Goal: Task Accomplishment & Management: Manage account settings

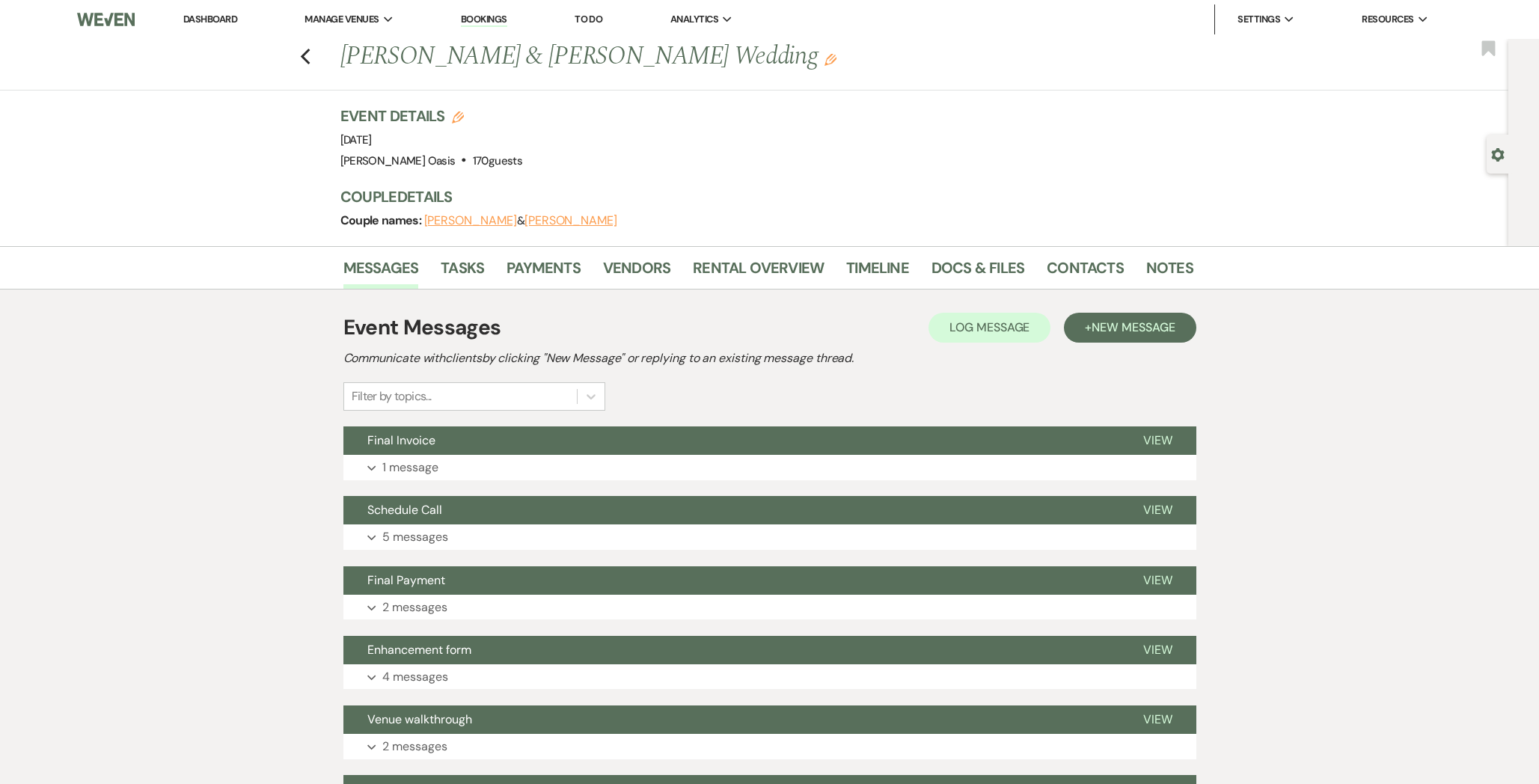
click at [217, 24] on link "Dashboard" at bounding box center [210, 19] width 54 height 13
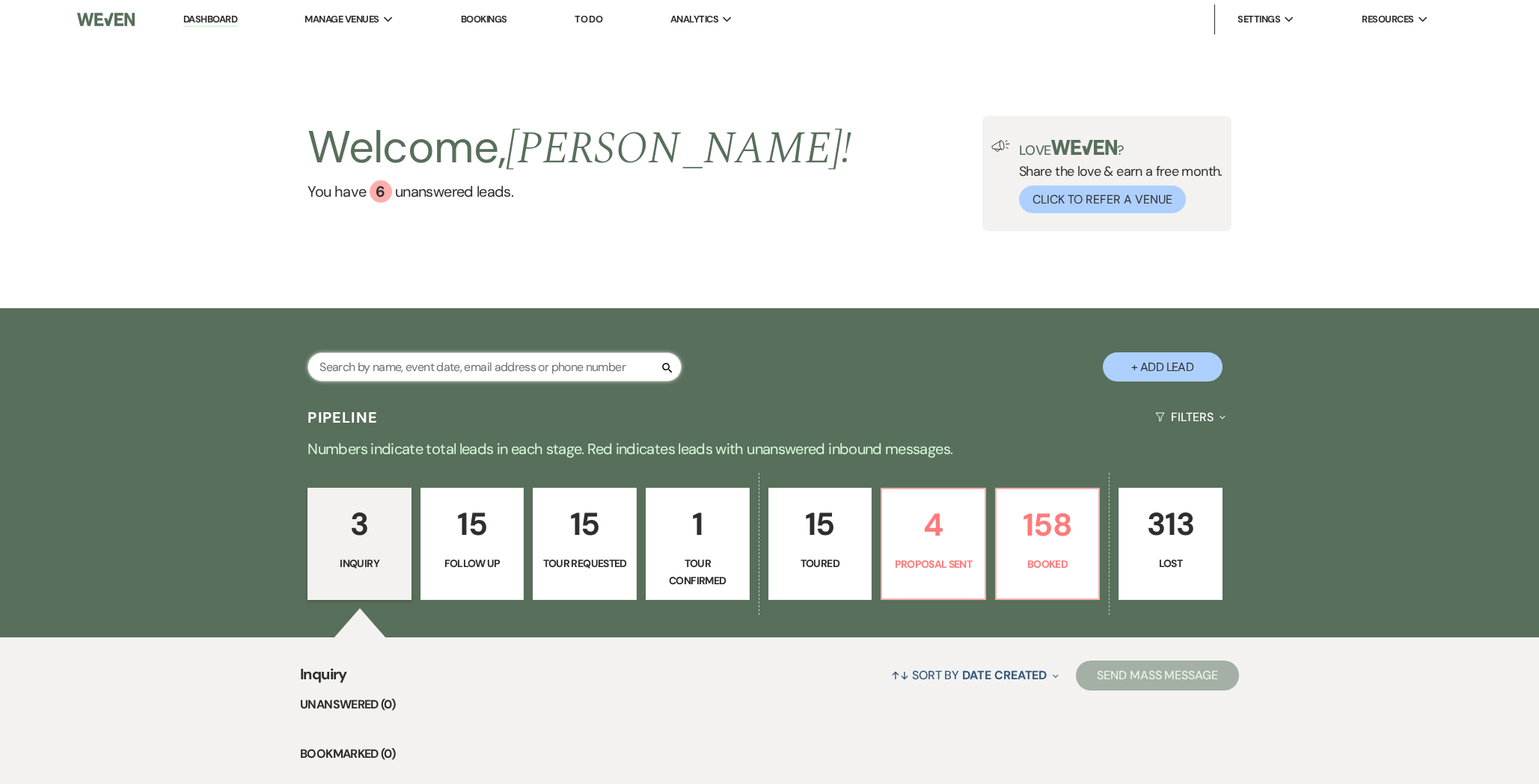
click at [447, 375] on input "text" at bounding box center [494, 367] width 374 height 29
type input "[PERSON_NAME]"
select select "8"
select select "5"
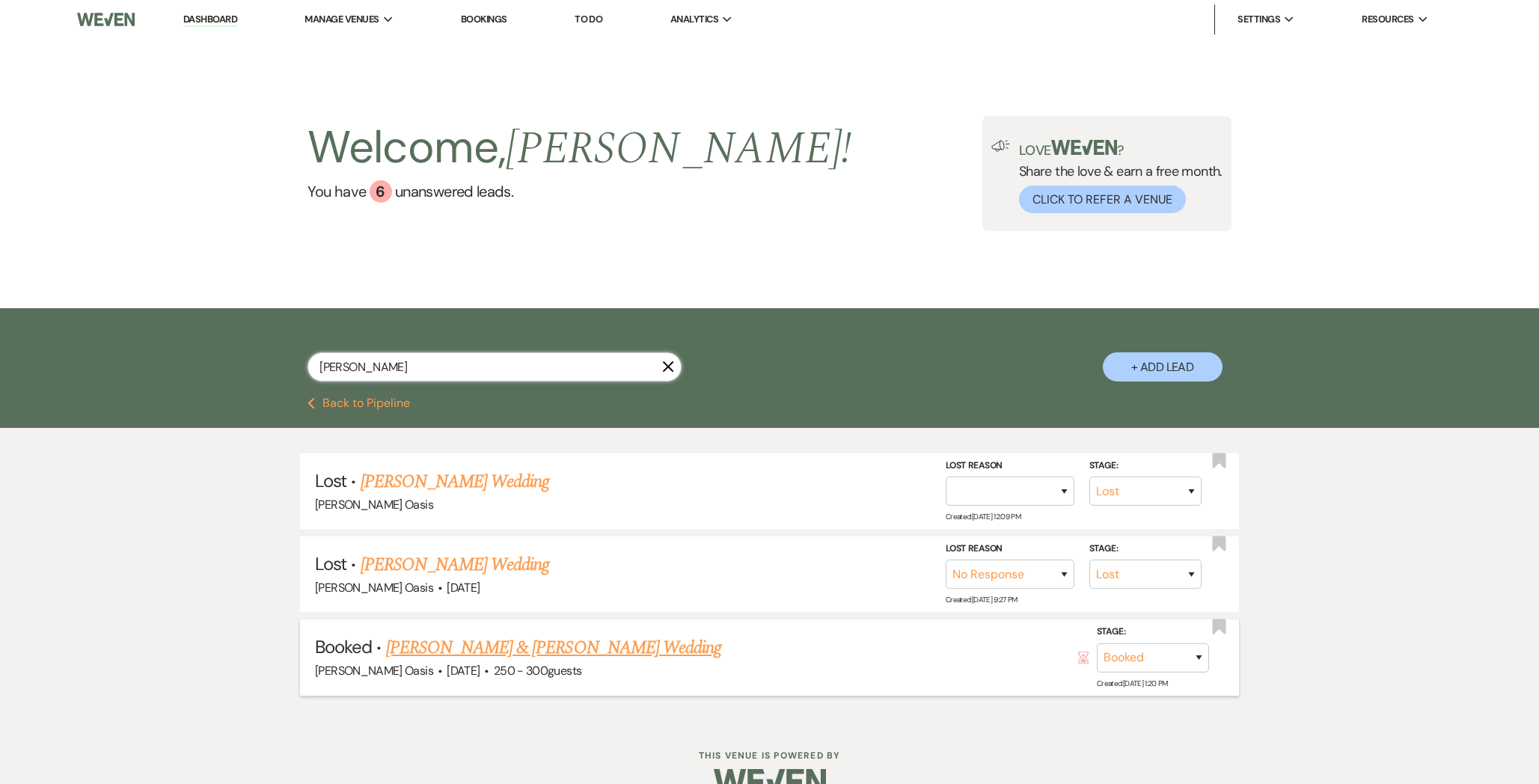
type input "[PERSON_NAME]"
click at [501, 653] on link "[PERSON_NAME] & [PERSON_NAME] Wedding" at bounding box center [554, 648] width 335 height 27
select select "1"
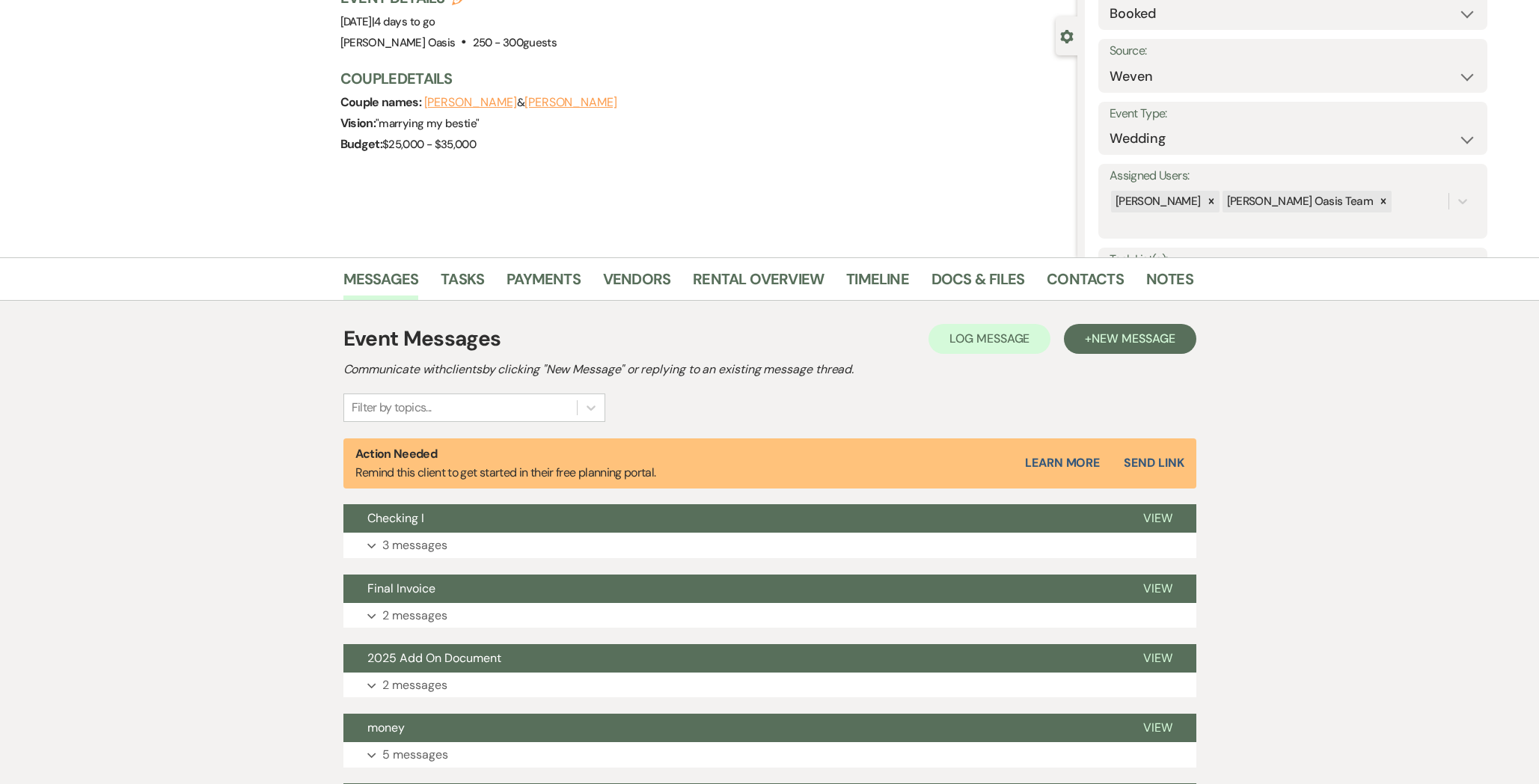
scroll to position [148, 0]
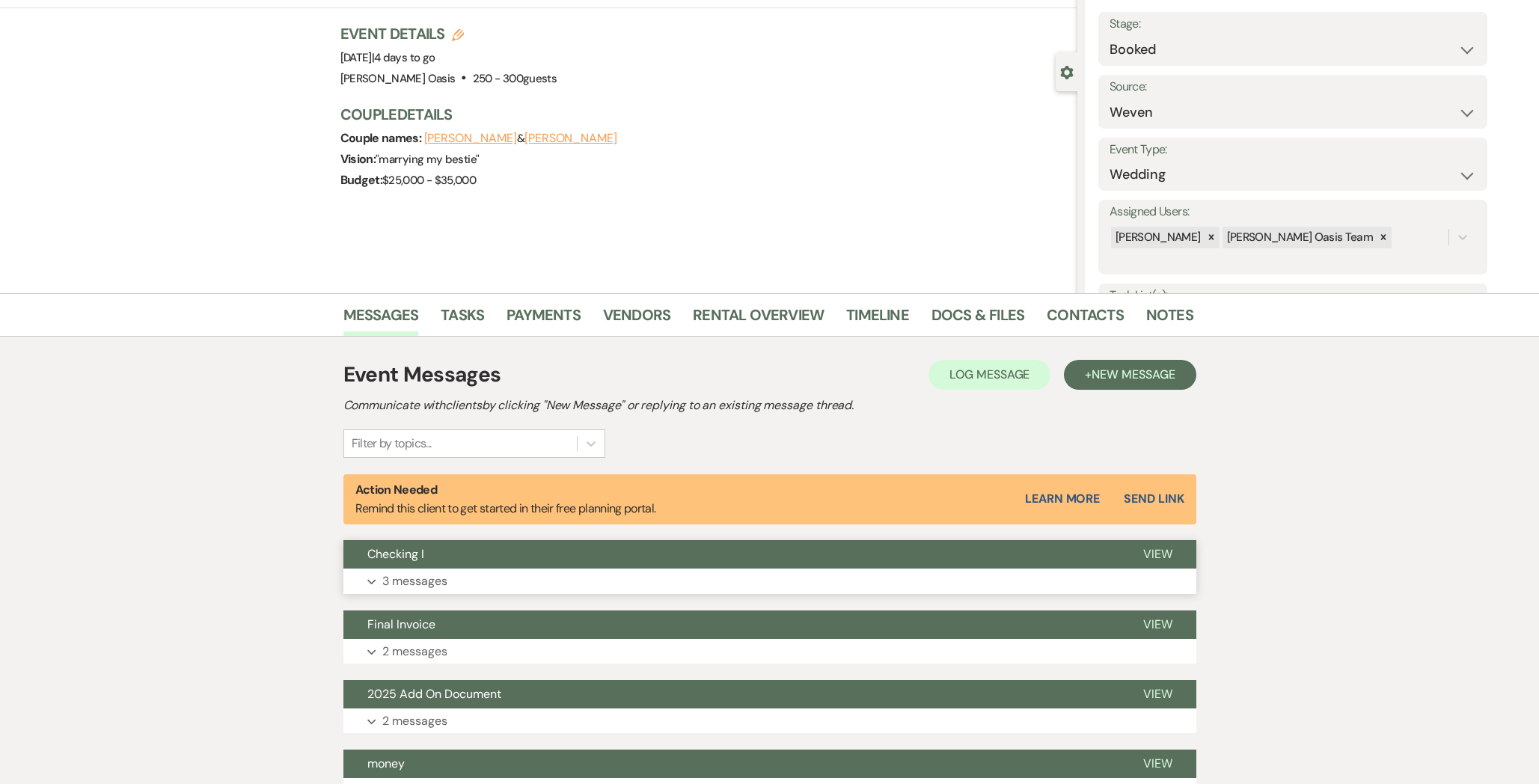
click at [463, 580] on button "Expand 3 messages" at bounding box center [770, 580] width 853 height 25
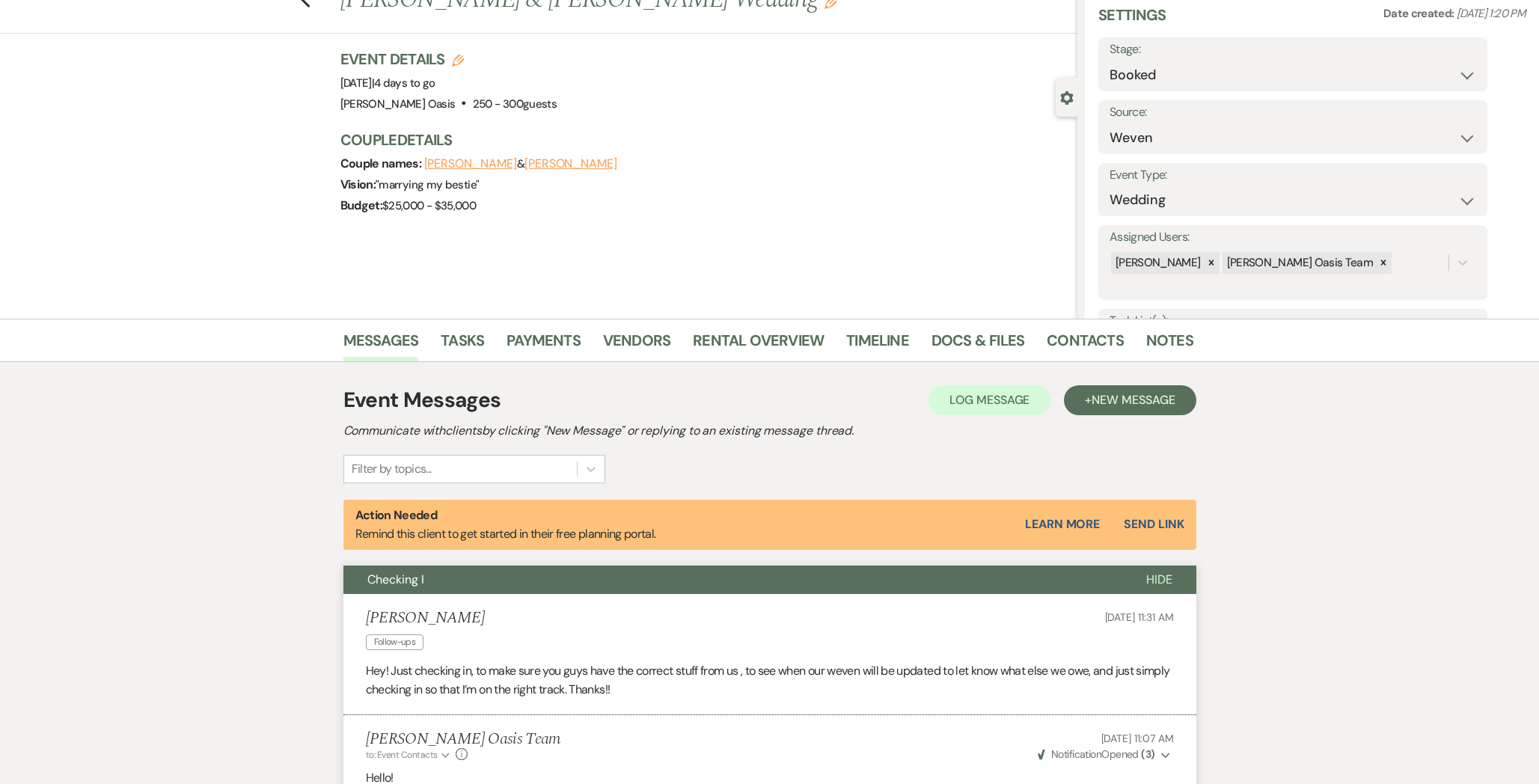
scroll to position [0, 0]
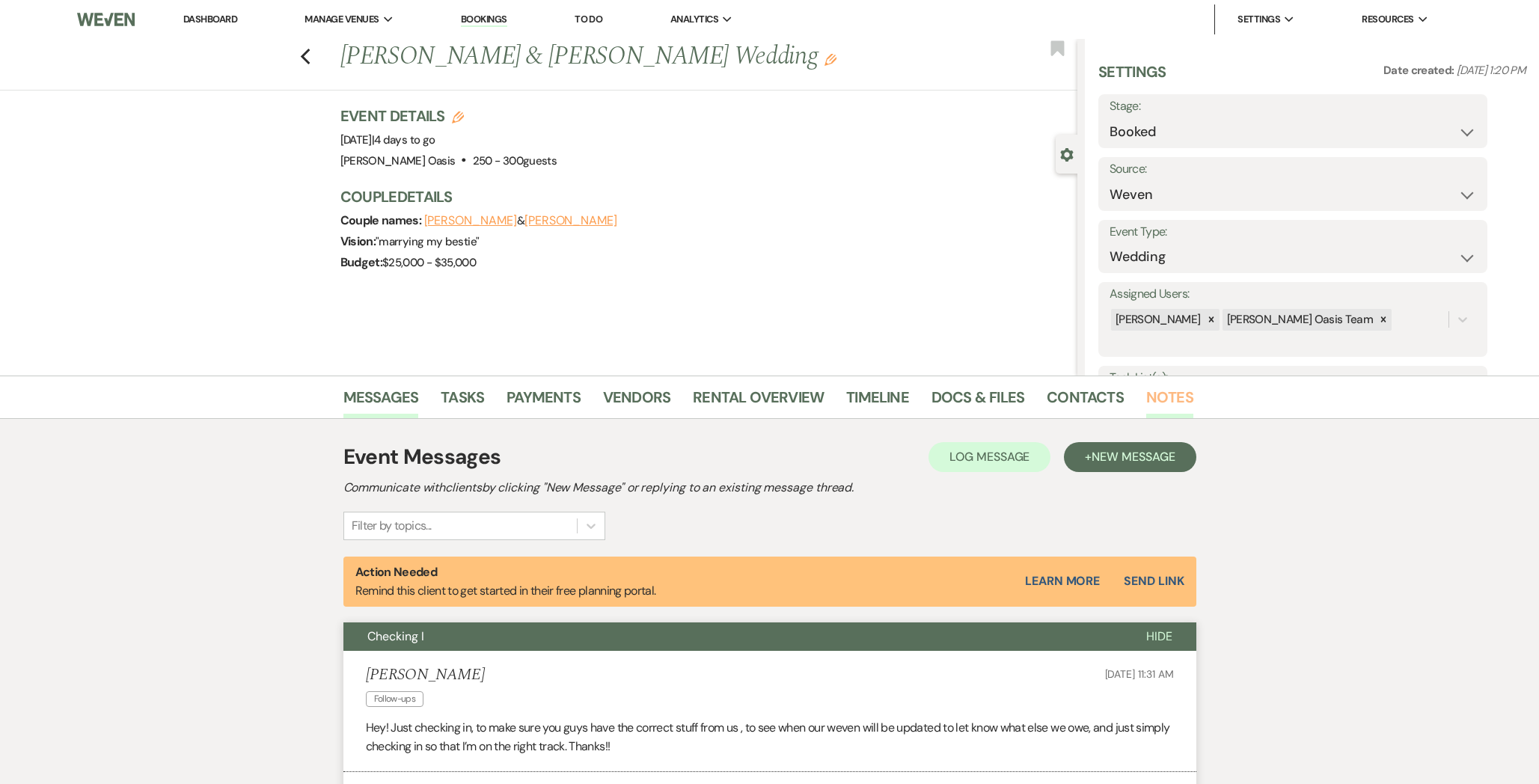
click at [1159, 398] on link "Notes" at bounding box center [1170, 402] width 47 height 33
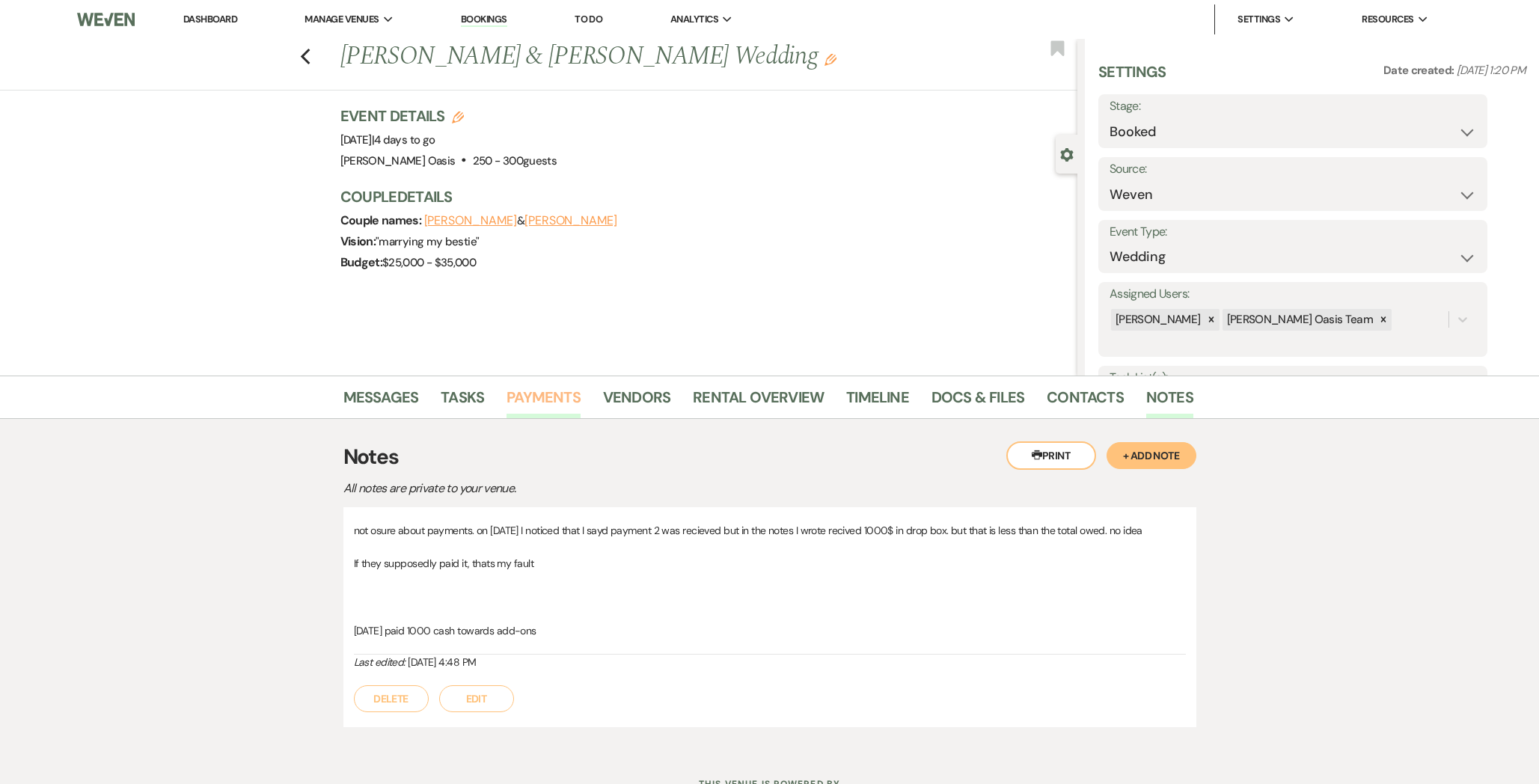
click at [545, 393] on link "Payments" at bounding box center [543, 402] width 74 height 33
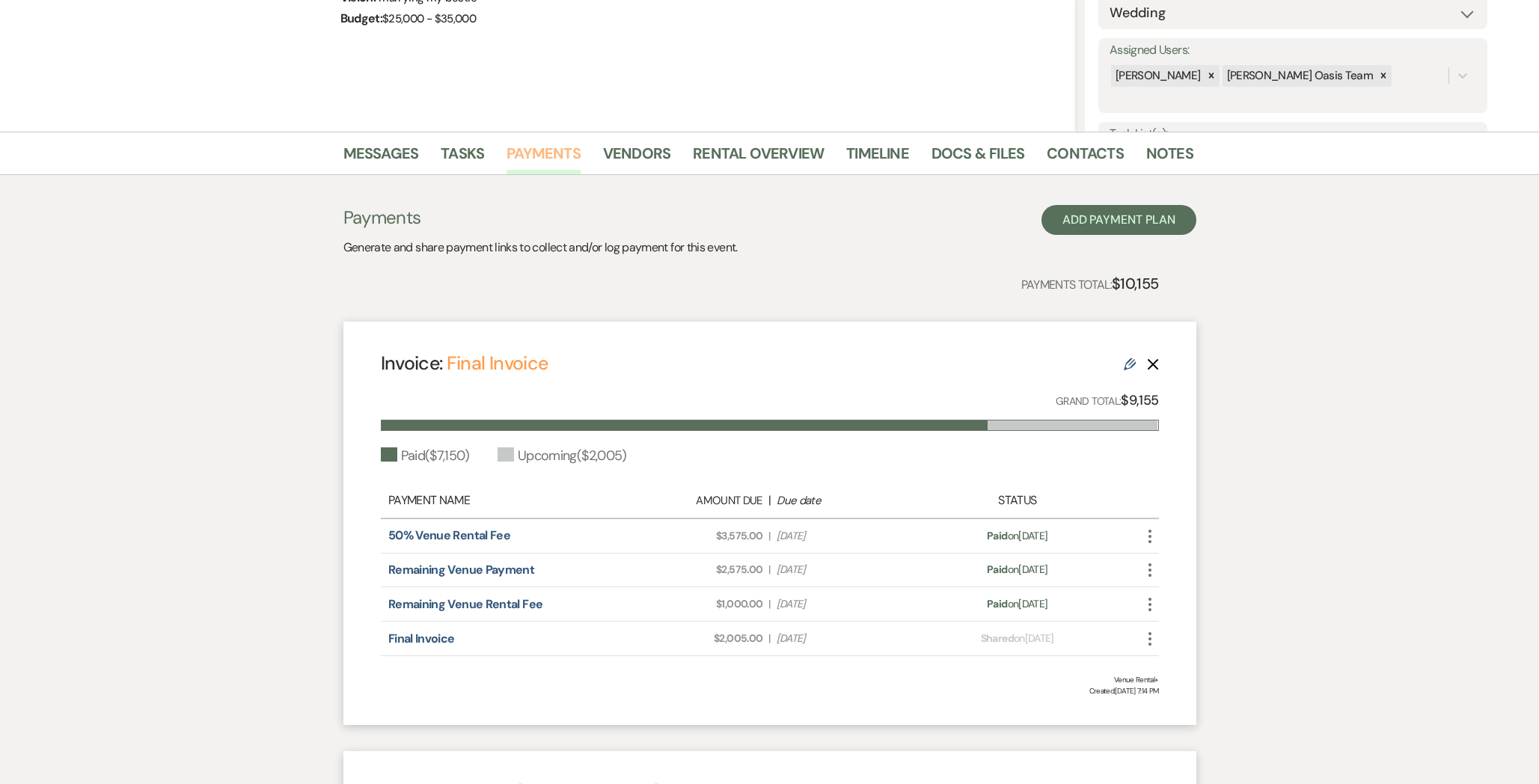
scroll to position [247, 0]
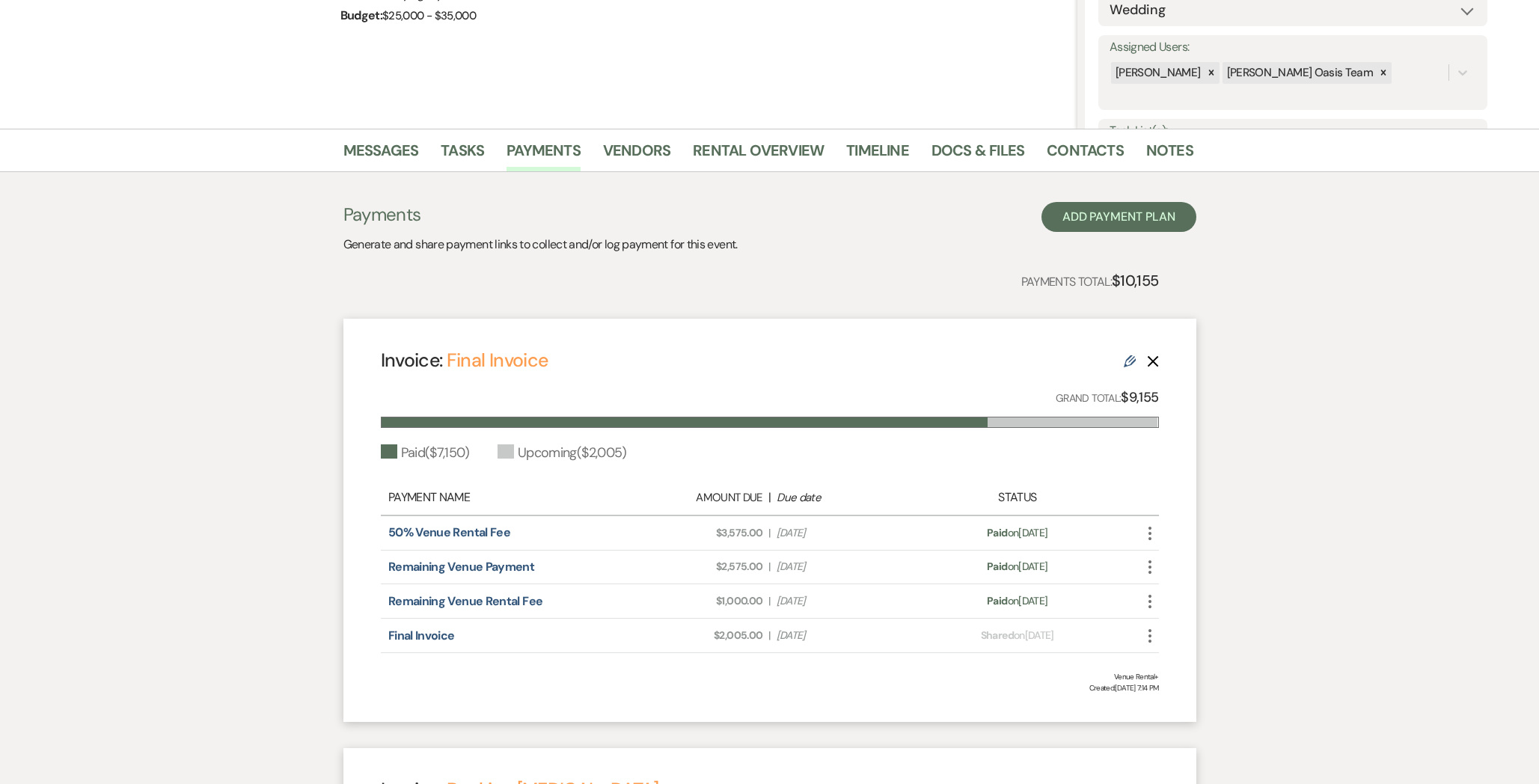
click at [1126, 364] on icon "Edit" at bounding box center [1129, 361] width 12 height 12
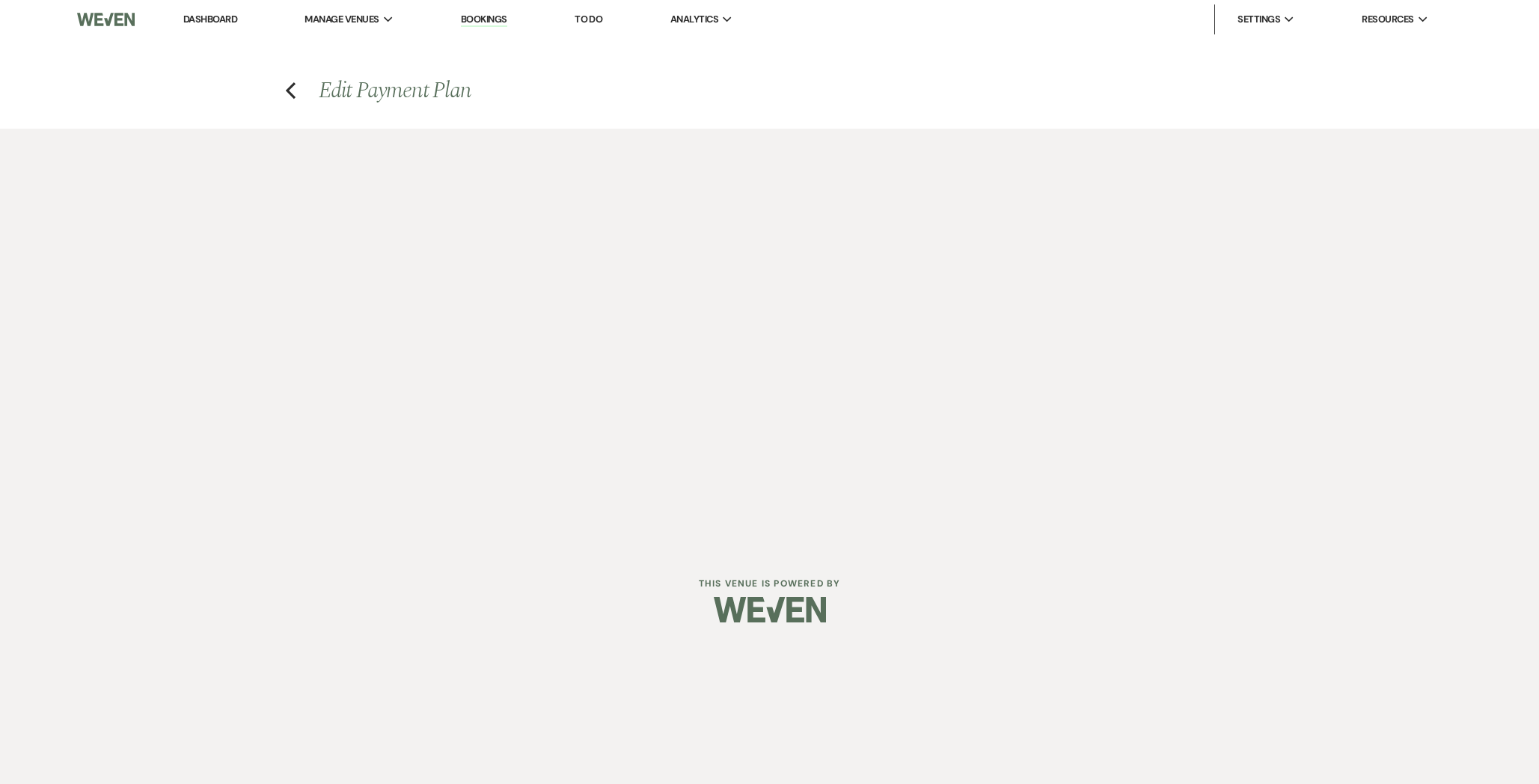
select select "28527"
select select "1"
select select "true"
select select "1"
select select "true"
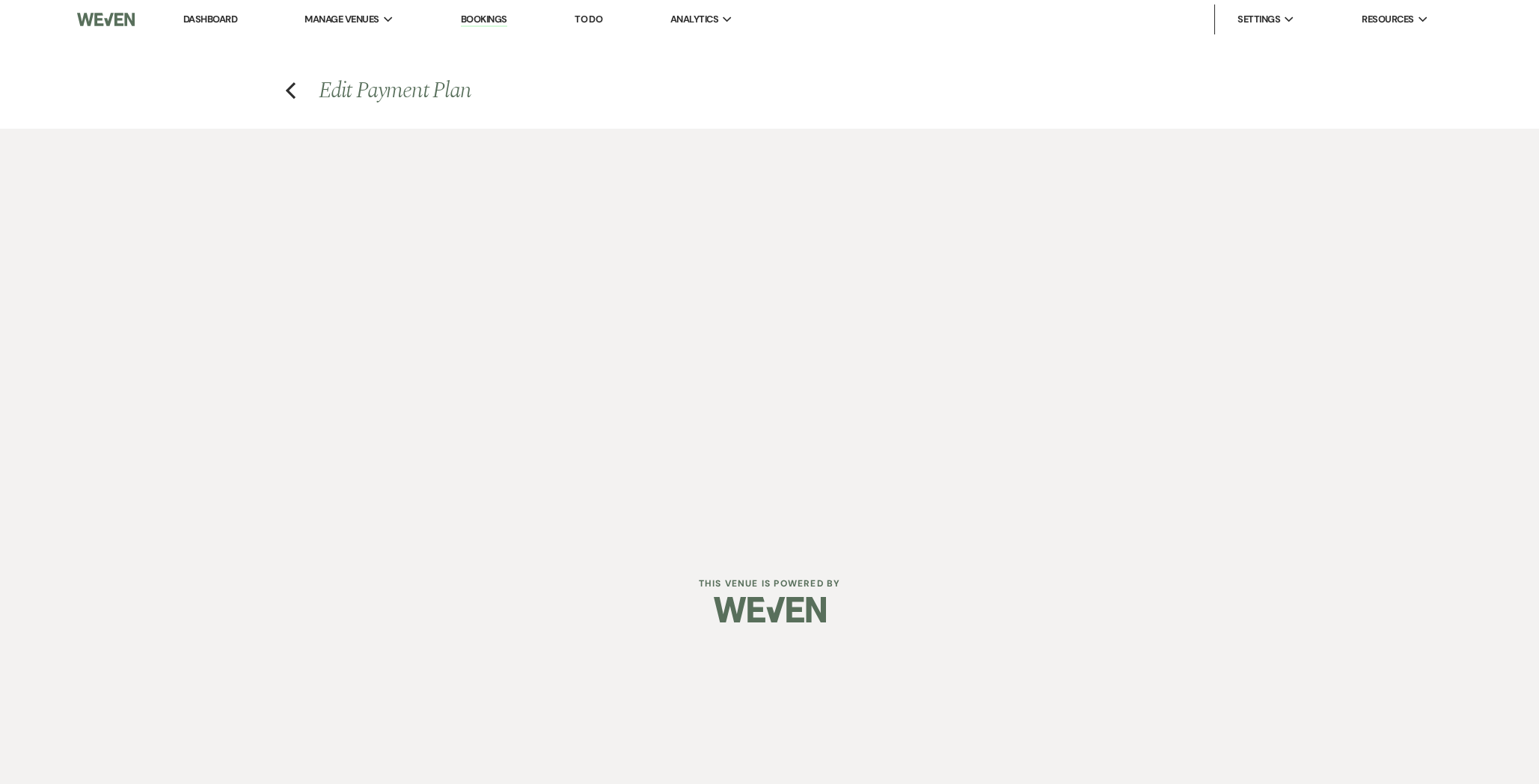
select select "1"
select select "true"
select select "2"
select select "flat"
select select "true"
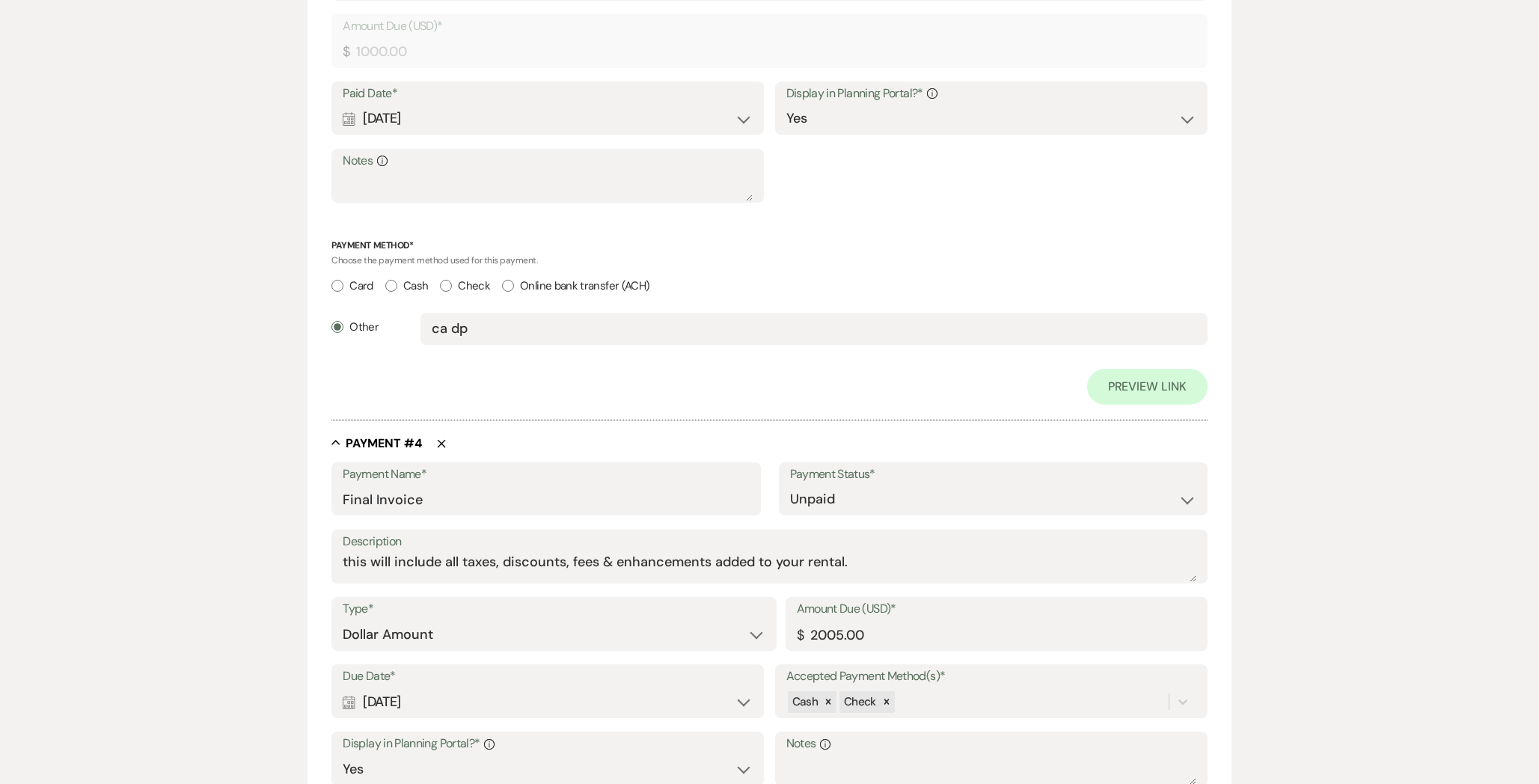
scroll to position [2072, 0]
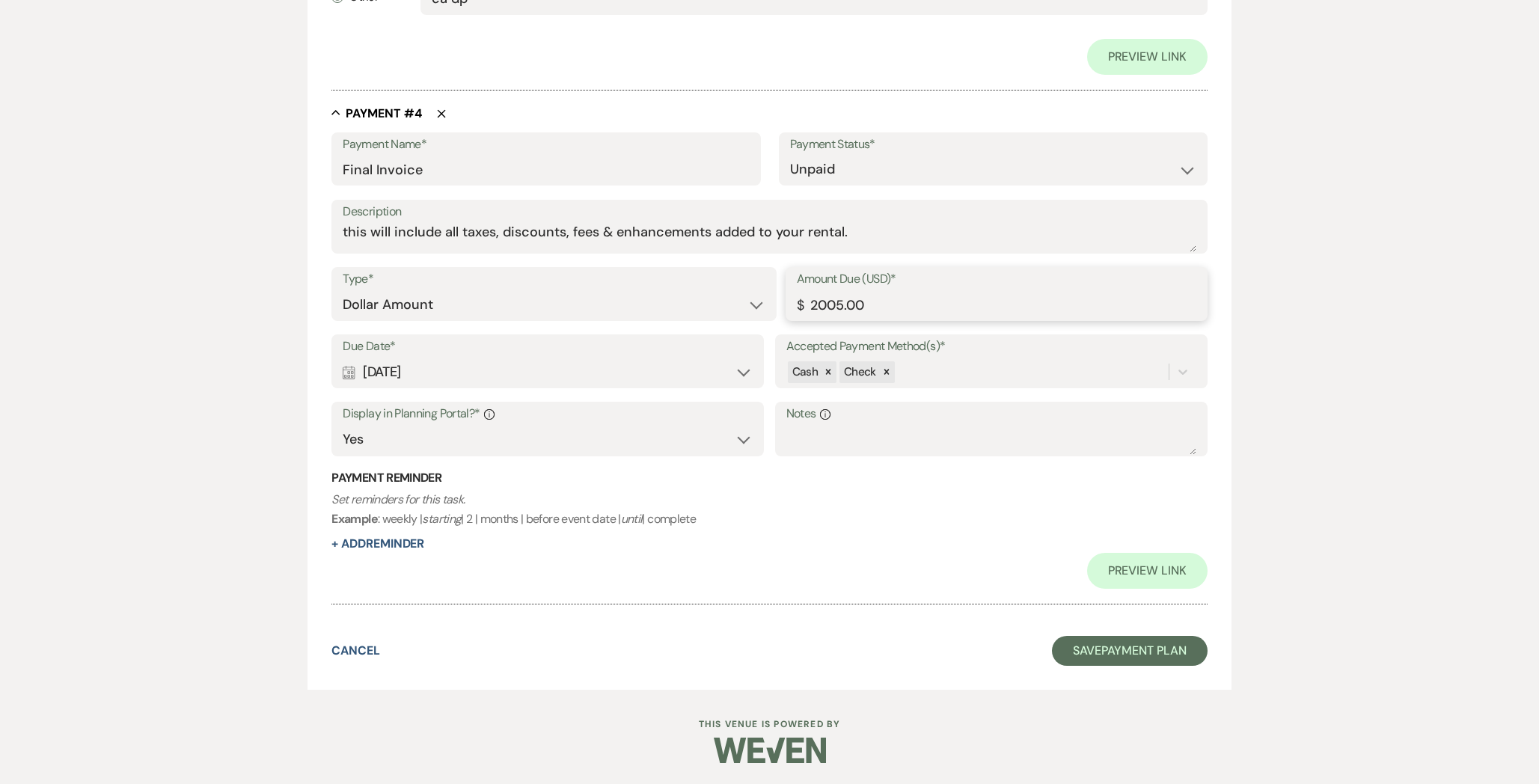
click at [815, 304] on input "2005.00" at bounding box center [997, 305] width 399 height 29
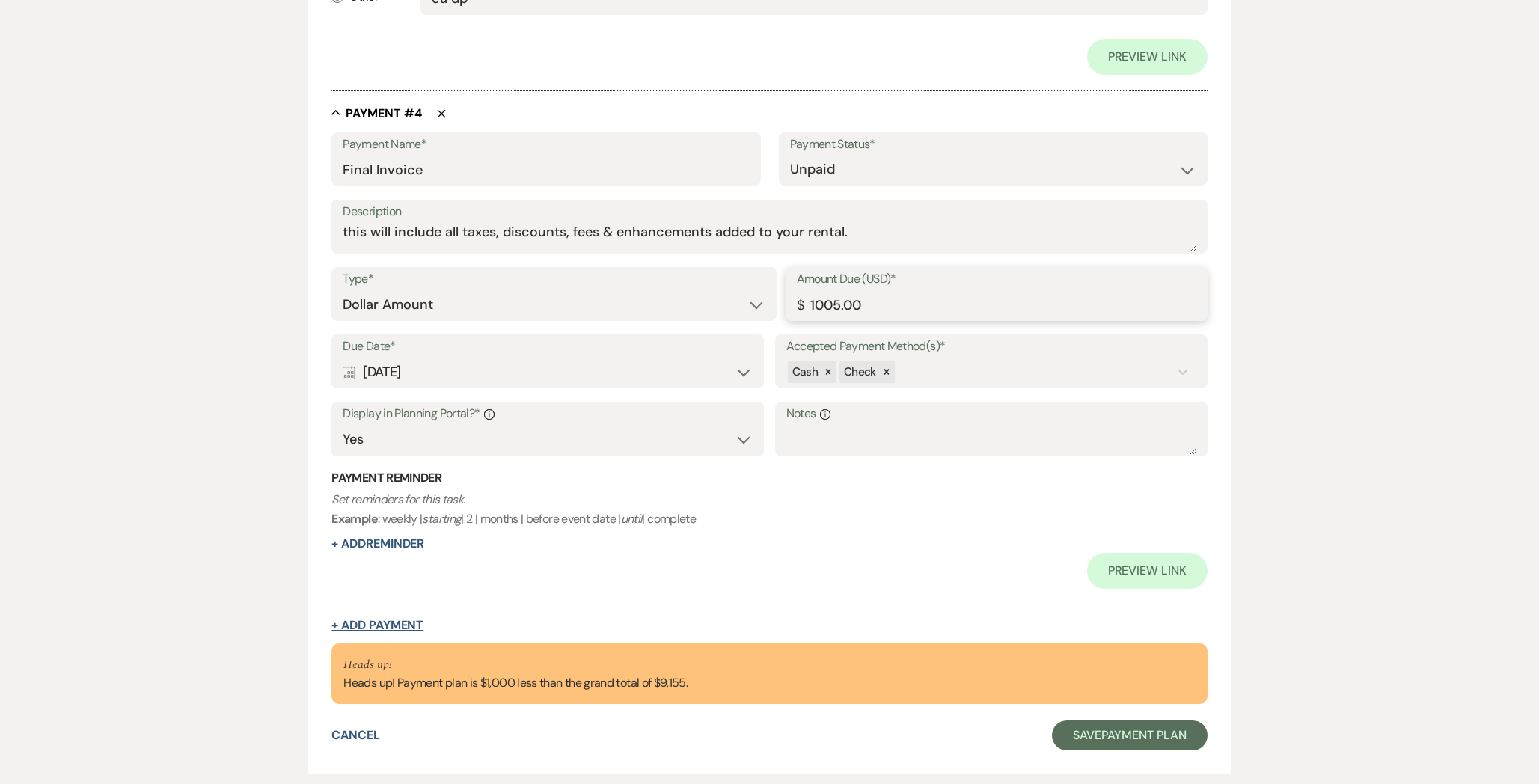
type input "1005.00"
click at [399, 619] on button "+ Add Payment" at bounding box center [377, 625] width 92 height 12
select select "2"
select select "flat"
select select "true"
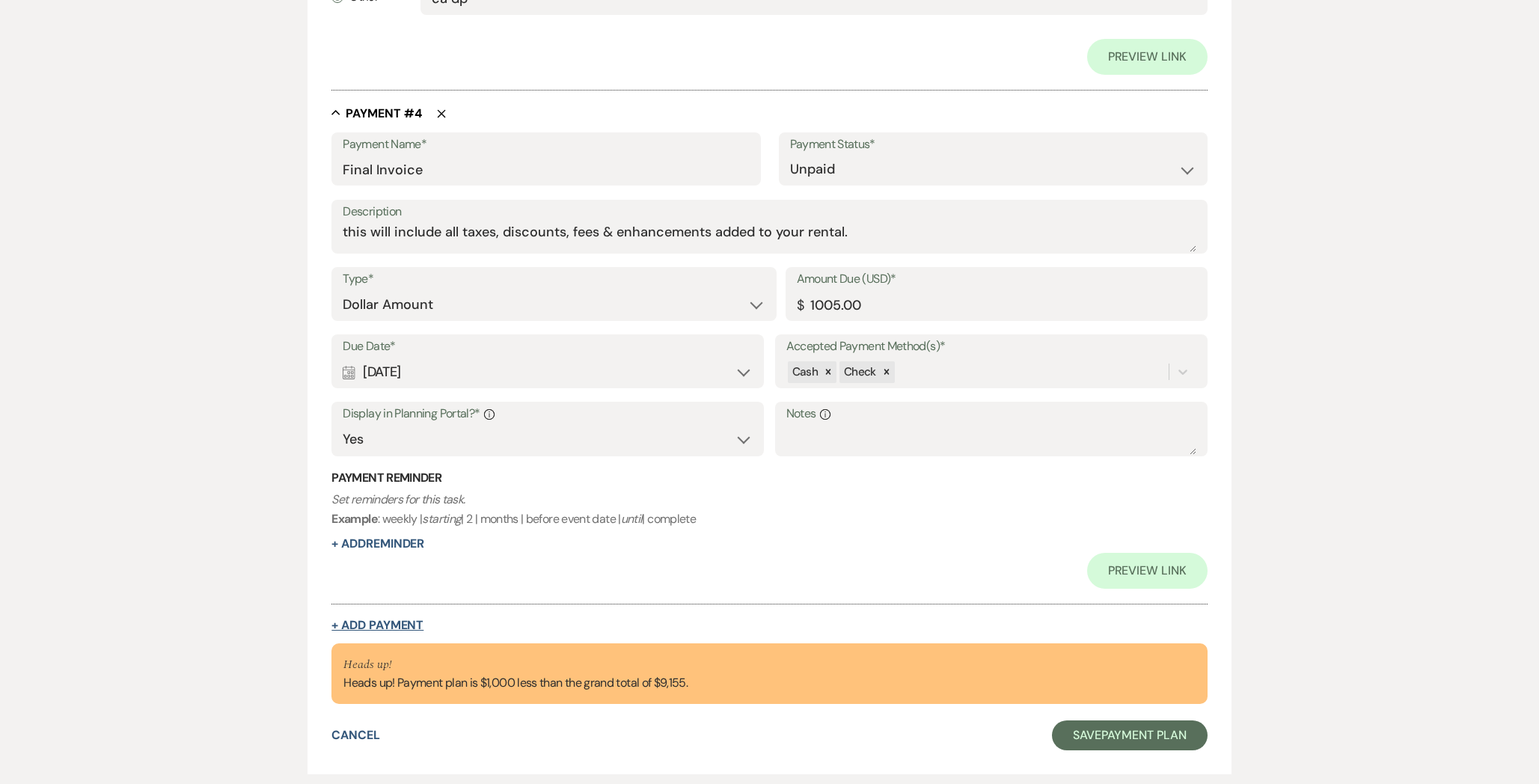
select select "client"
select select "weeks"
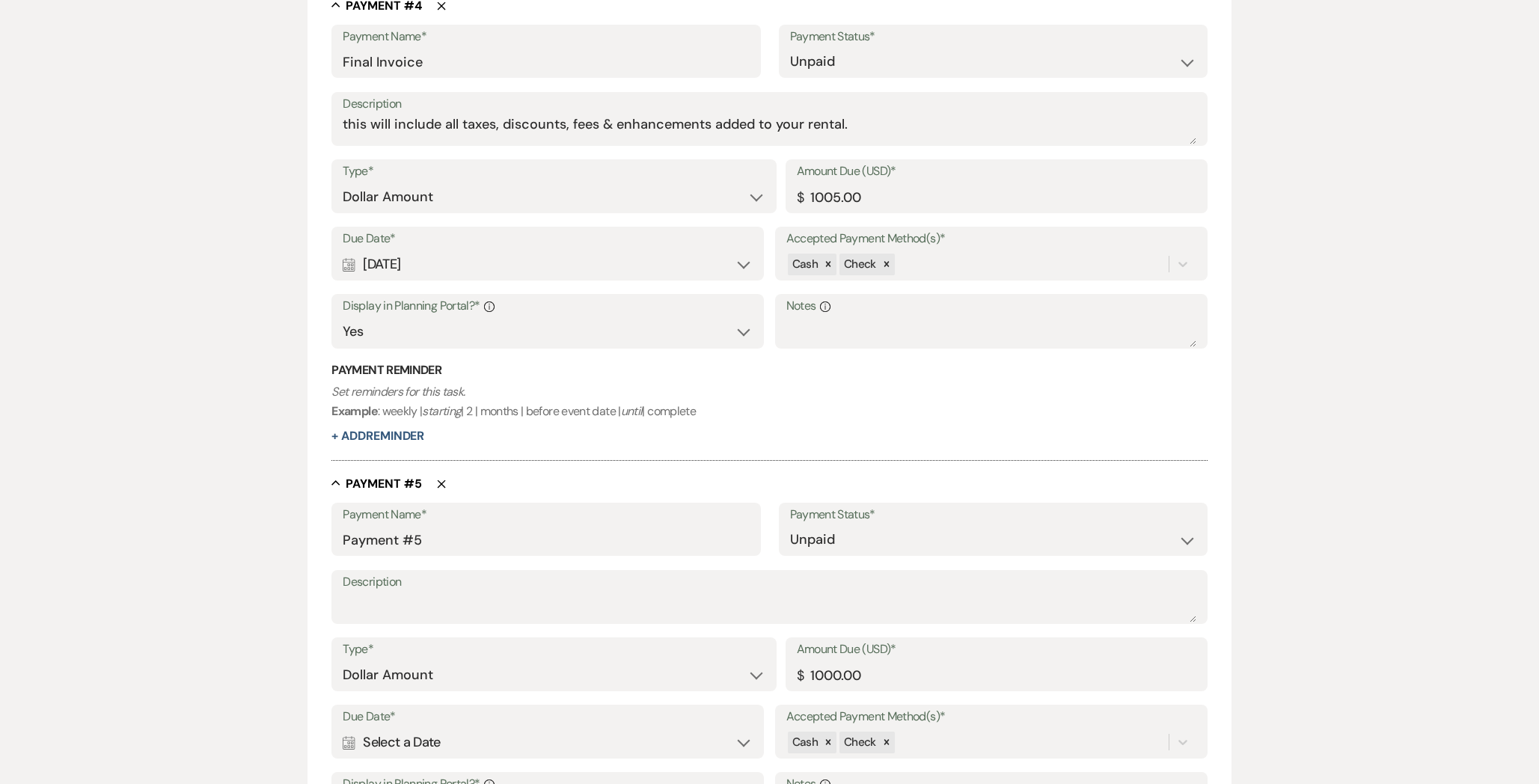
scroll to position [2000, 0]
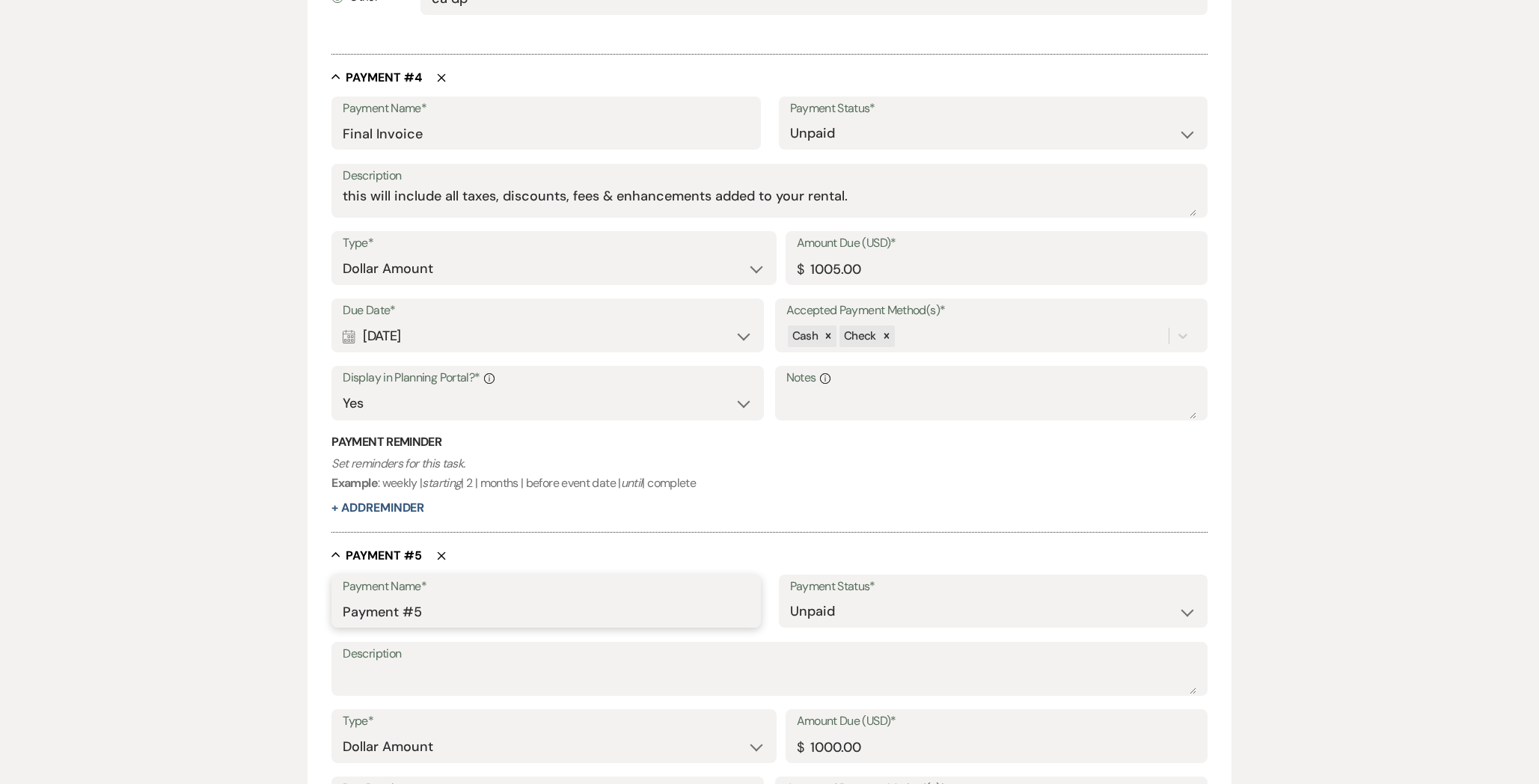
drag, startPoint x: 430, startPoint y: 606, endPoint x: 255, endPoint y: 602, distance: 175.0
type input "Partial Payment"
click at [802, 605] on select "Paid Unpaid" at bounding box center [993, 611] width 406 height 29
select select "1"
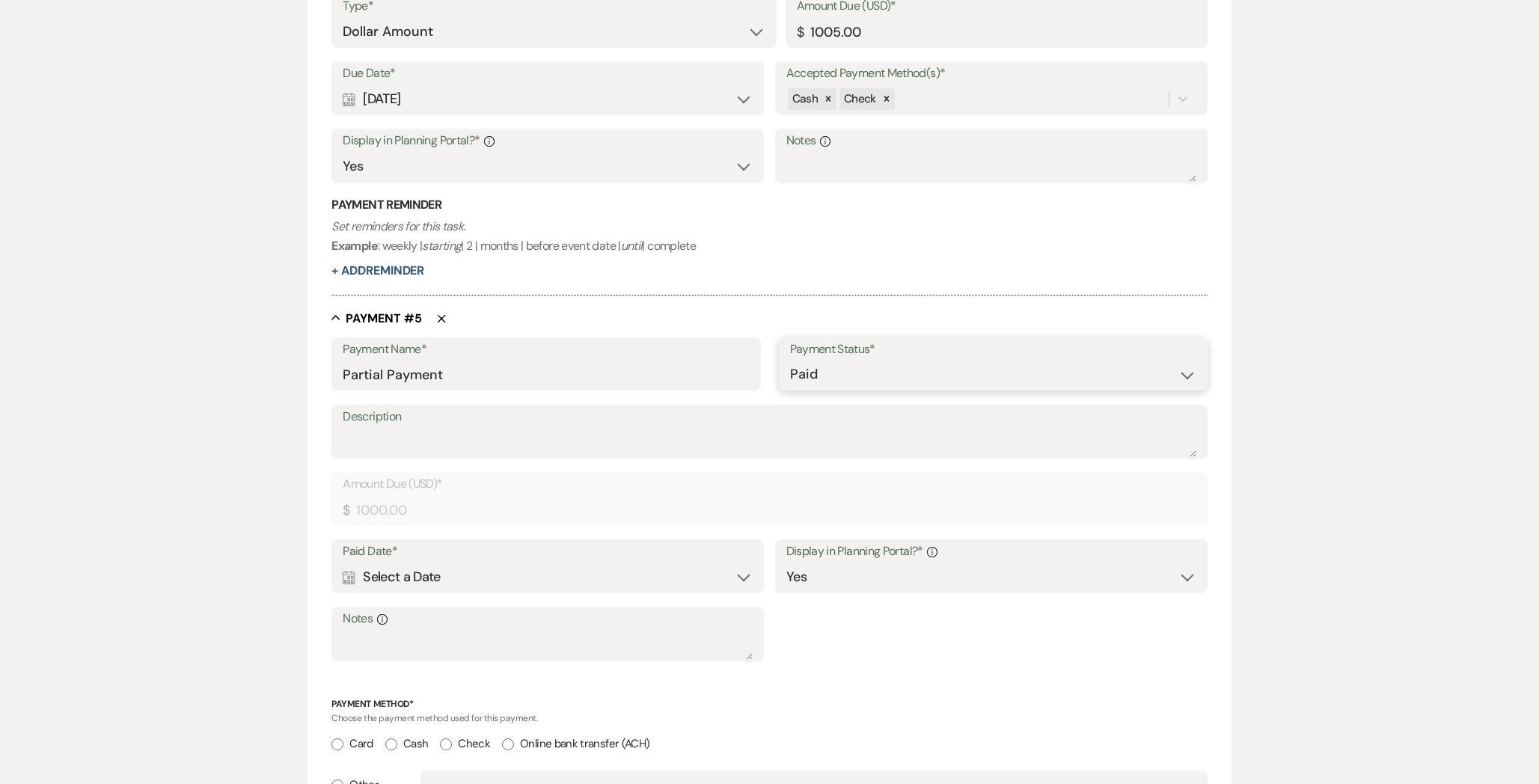
scroll to position [2251, 0]
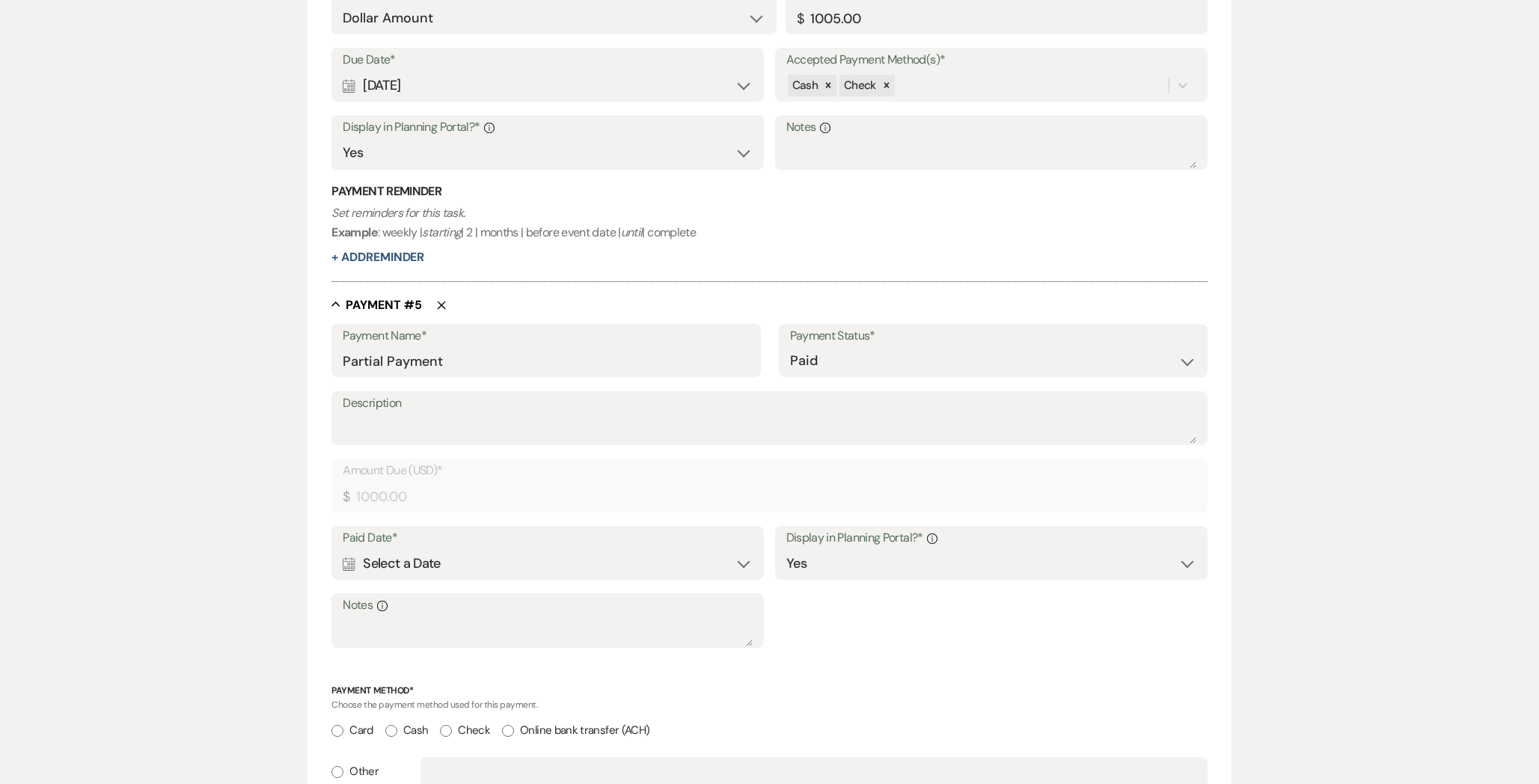
click at [442, 540] on label "Paid Date*" at bounding box center [547, 538] width 410 height 22
click at [511, 563] on div "Calendar Select a Date Expand" at bounding box center [547, 563] width 410 height 29
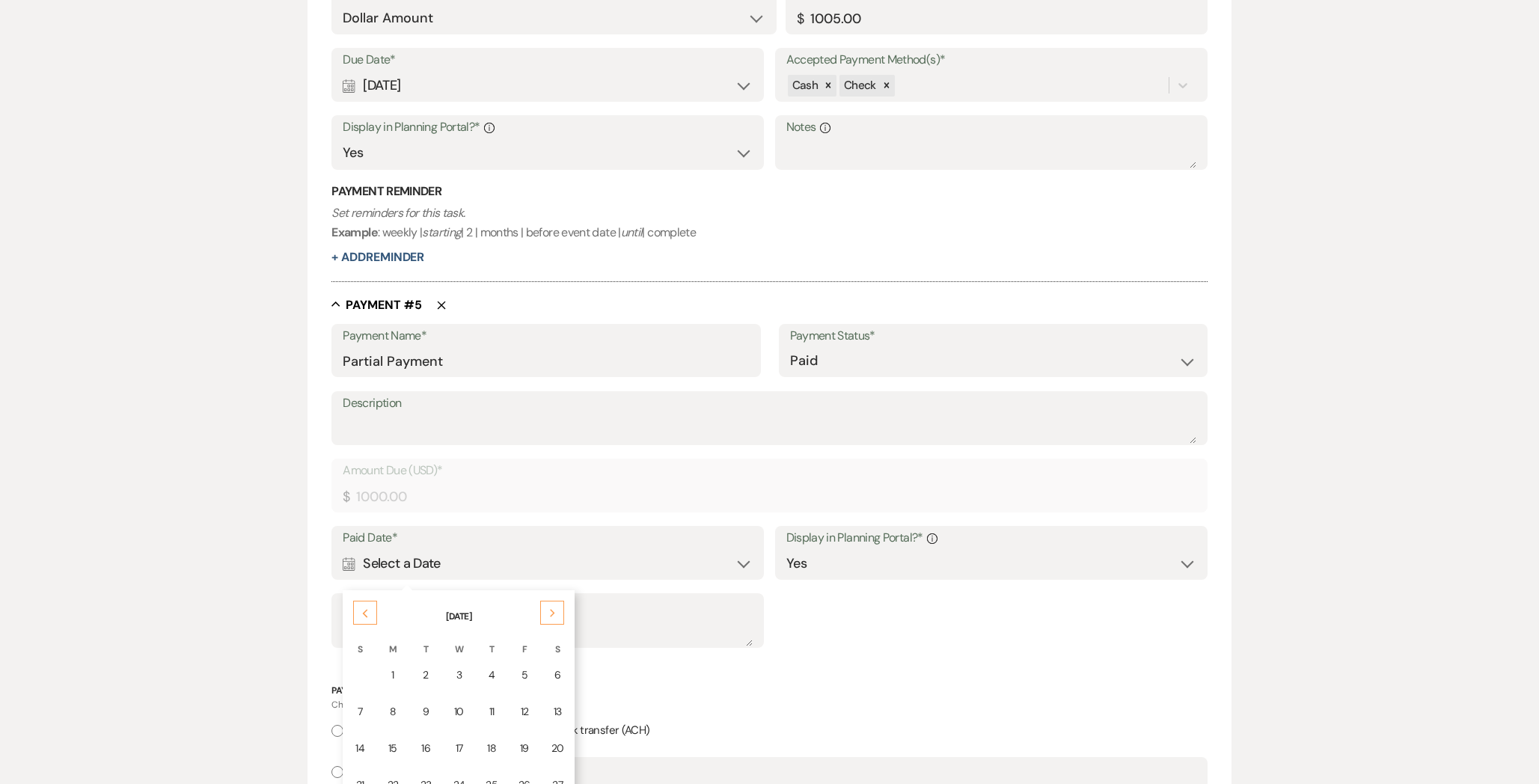
click at [364, 606] on div "Previous" at bounding box center [364, 612] width 24 height 24
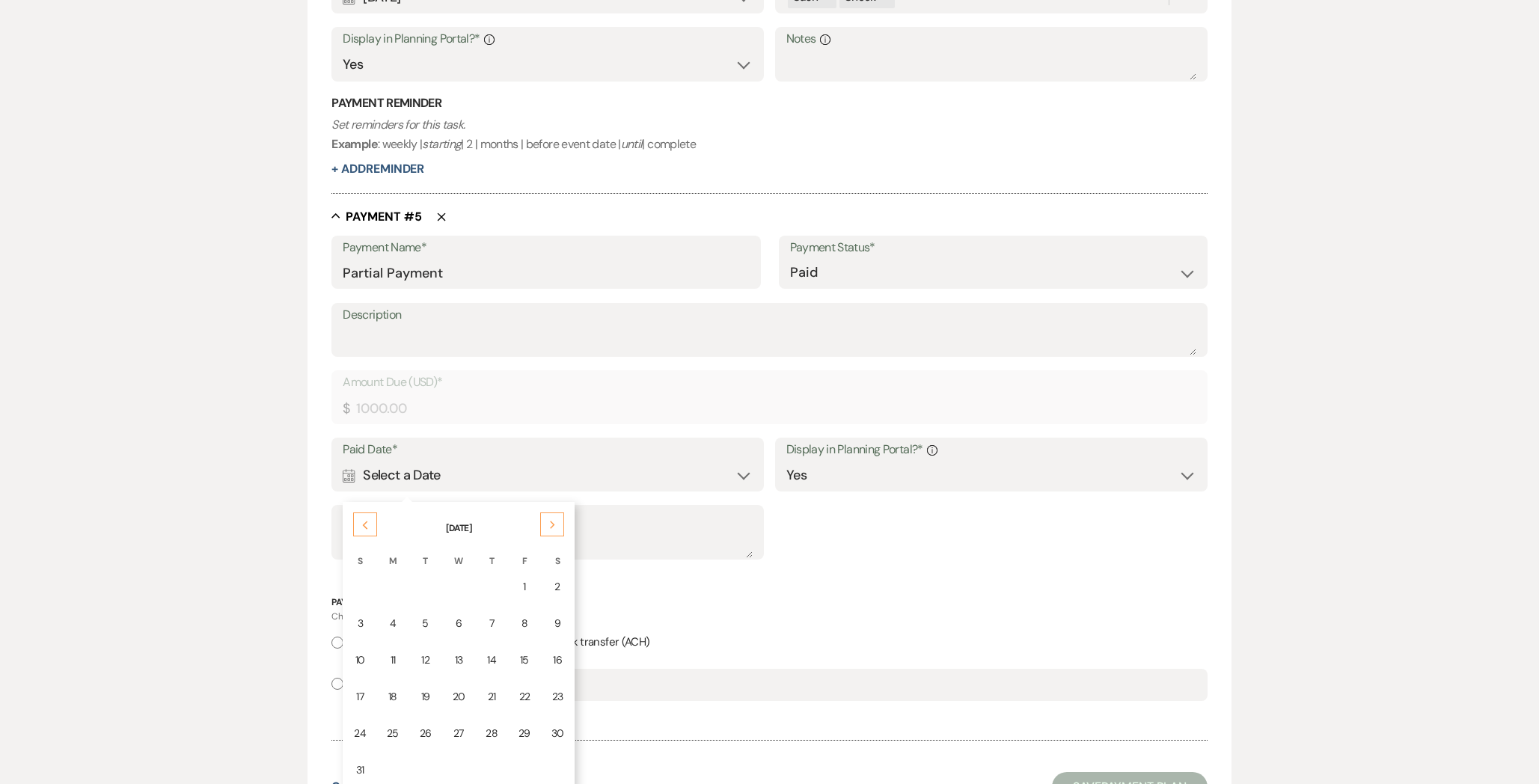
scroll to position [2363, 0]
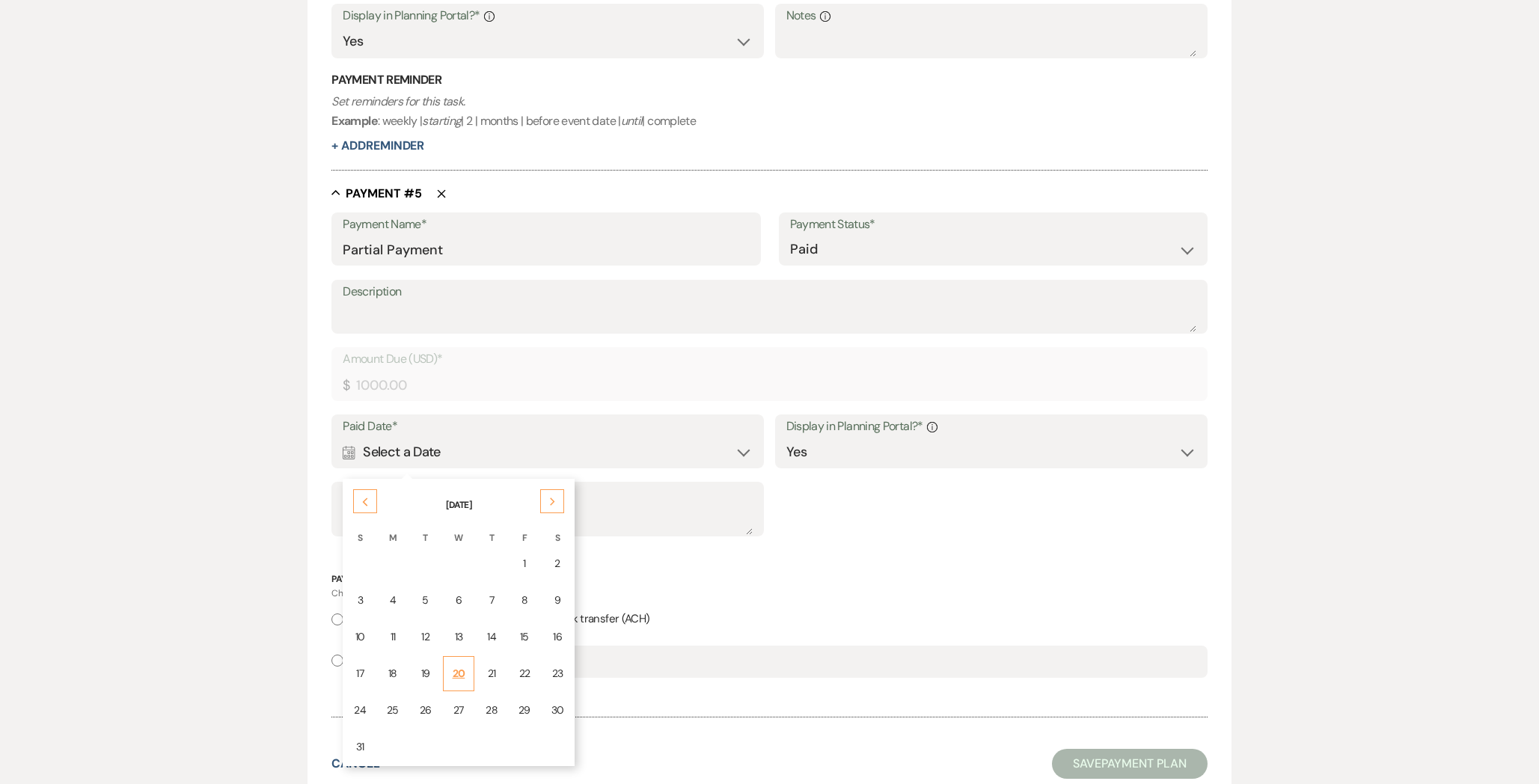
click at [449, 672] on td "20" at bounding box center [459, 673] width 32 height 35
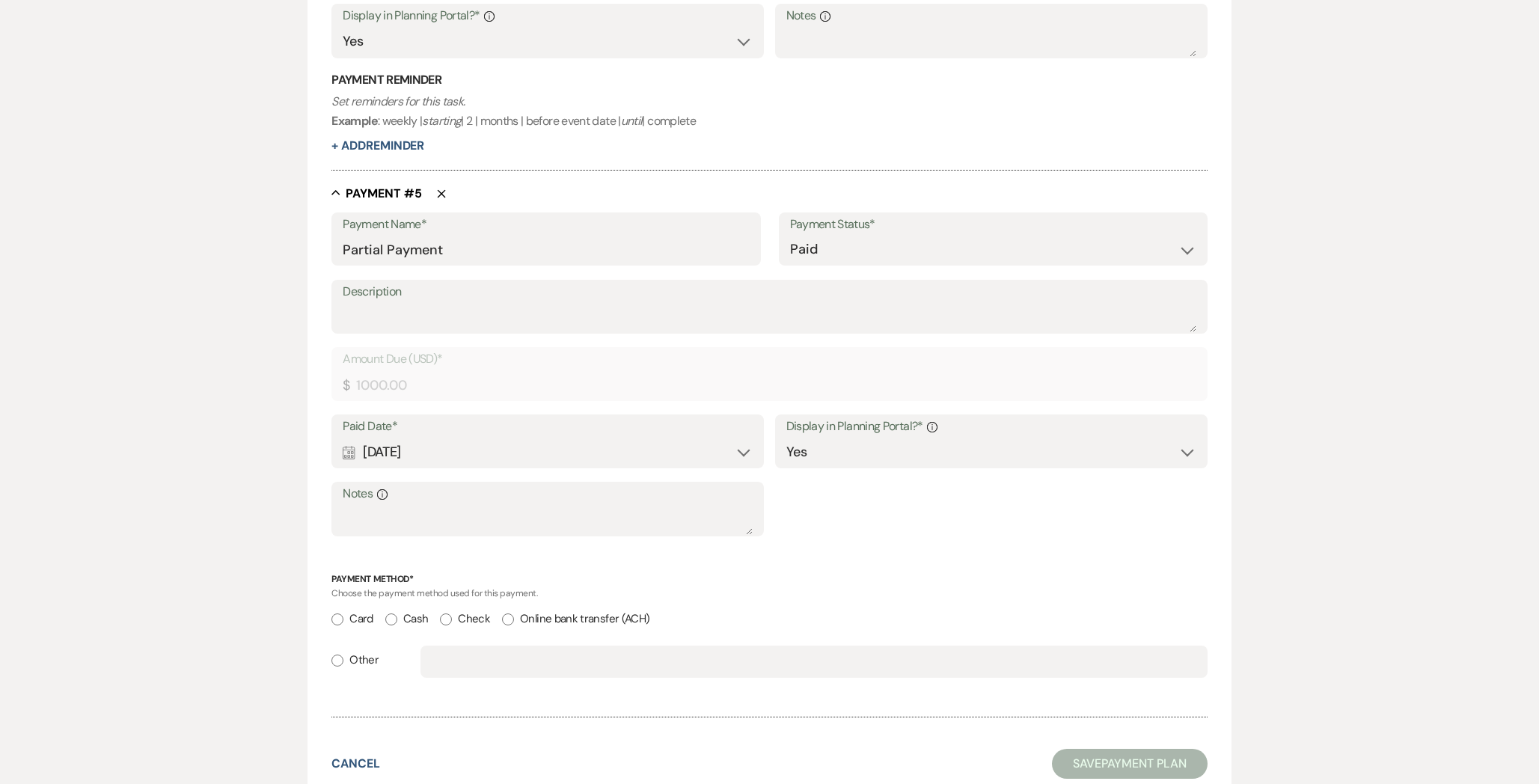
click at [360, 659] on label "Other" at bounding box center [355, 660] width 47 height 20
click at [343, 659] on input "Other" at bounding box center [337, 660] width 12 height 12
radio input "true"
click at [470, 661] on input "text" at bounding box center [814, 661] width 765 height 29
type input "ca"
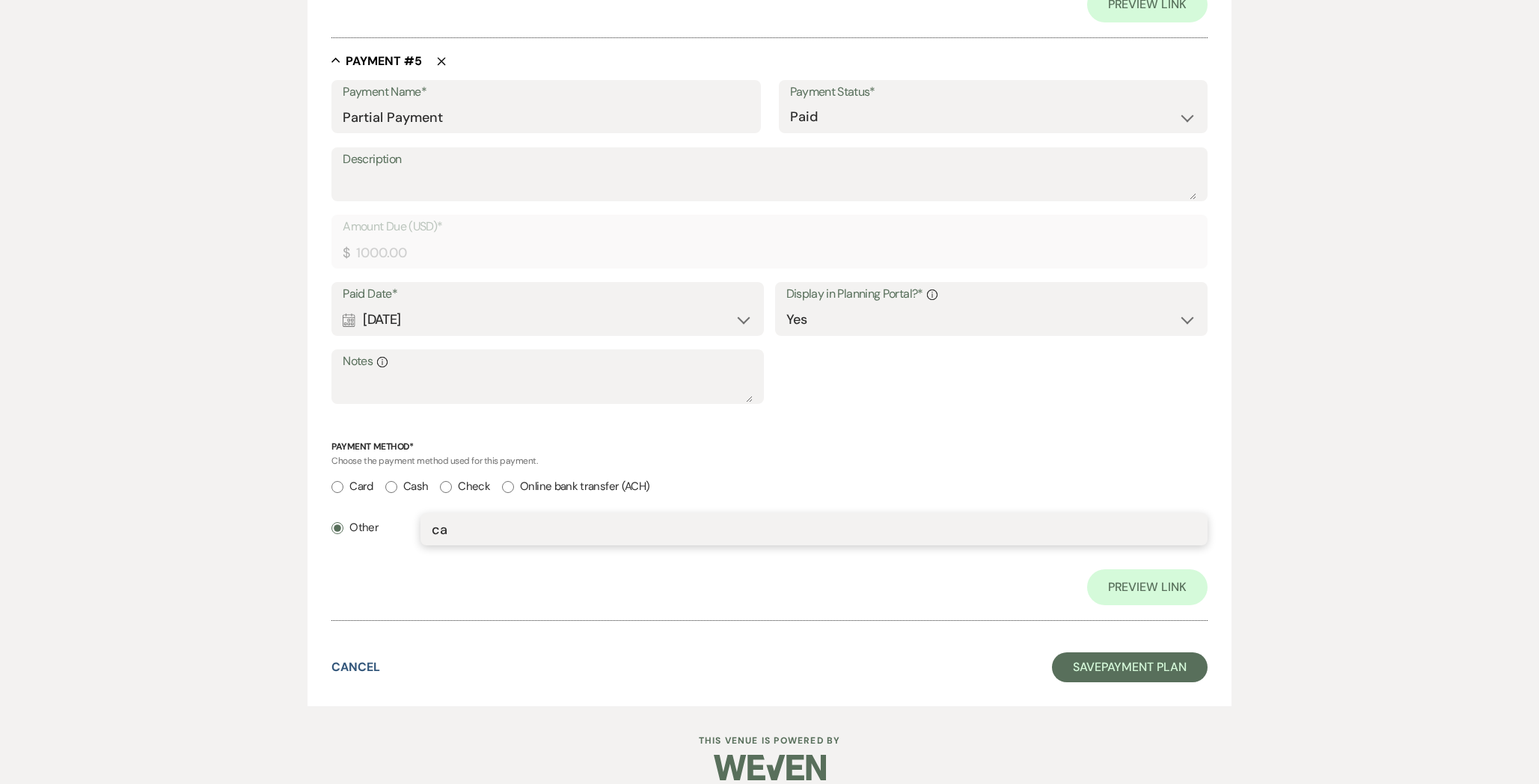
scroll to position [2640, 0]
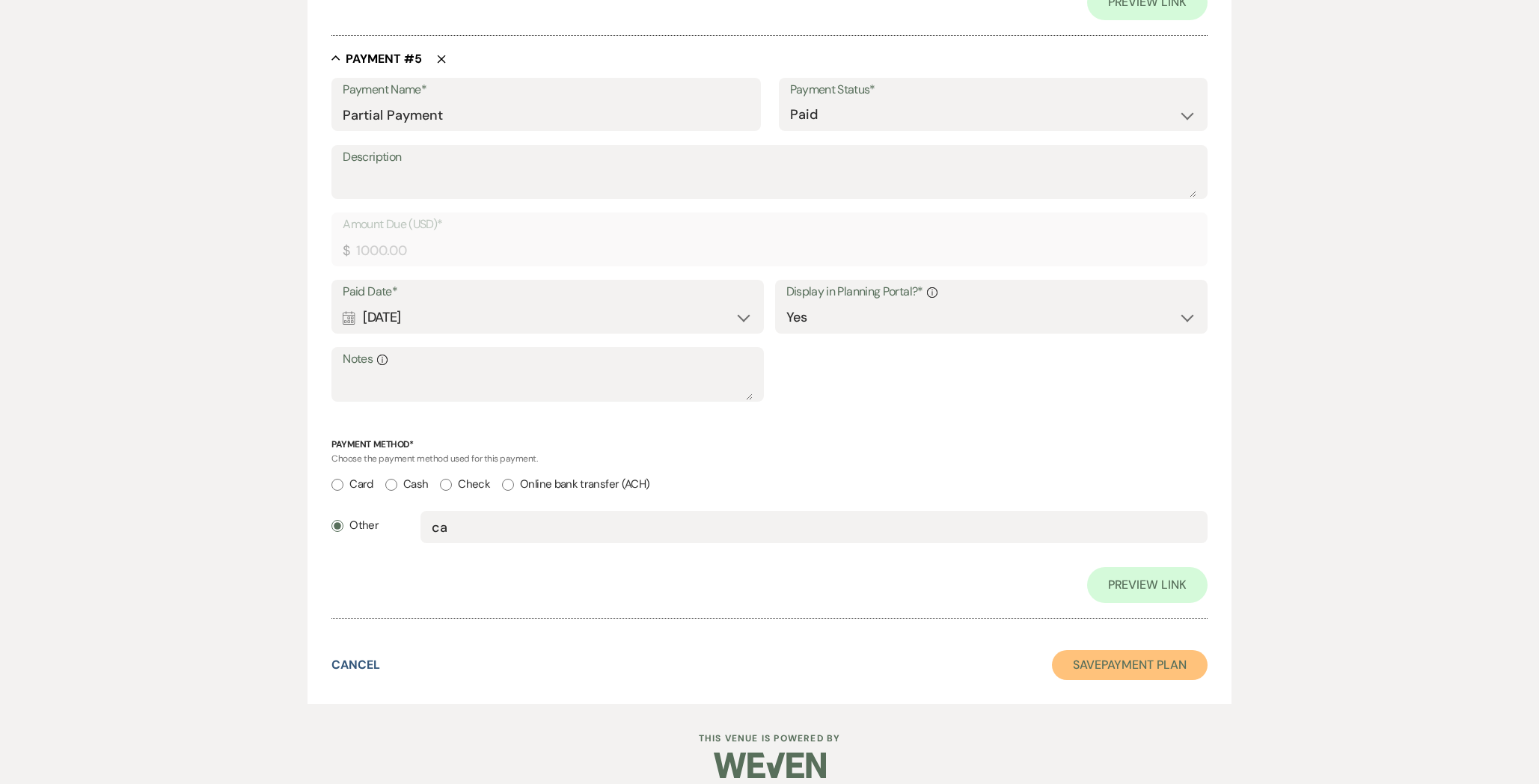
click at [1183, 666] on button "Save Payment Plan" at bounding box center [1130, 665] width 156 height 30
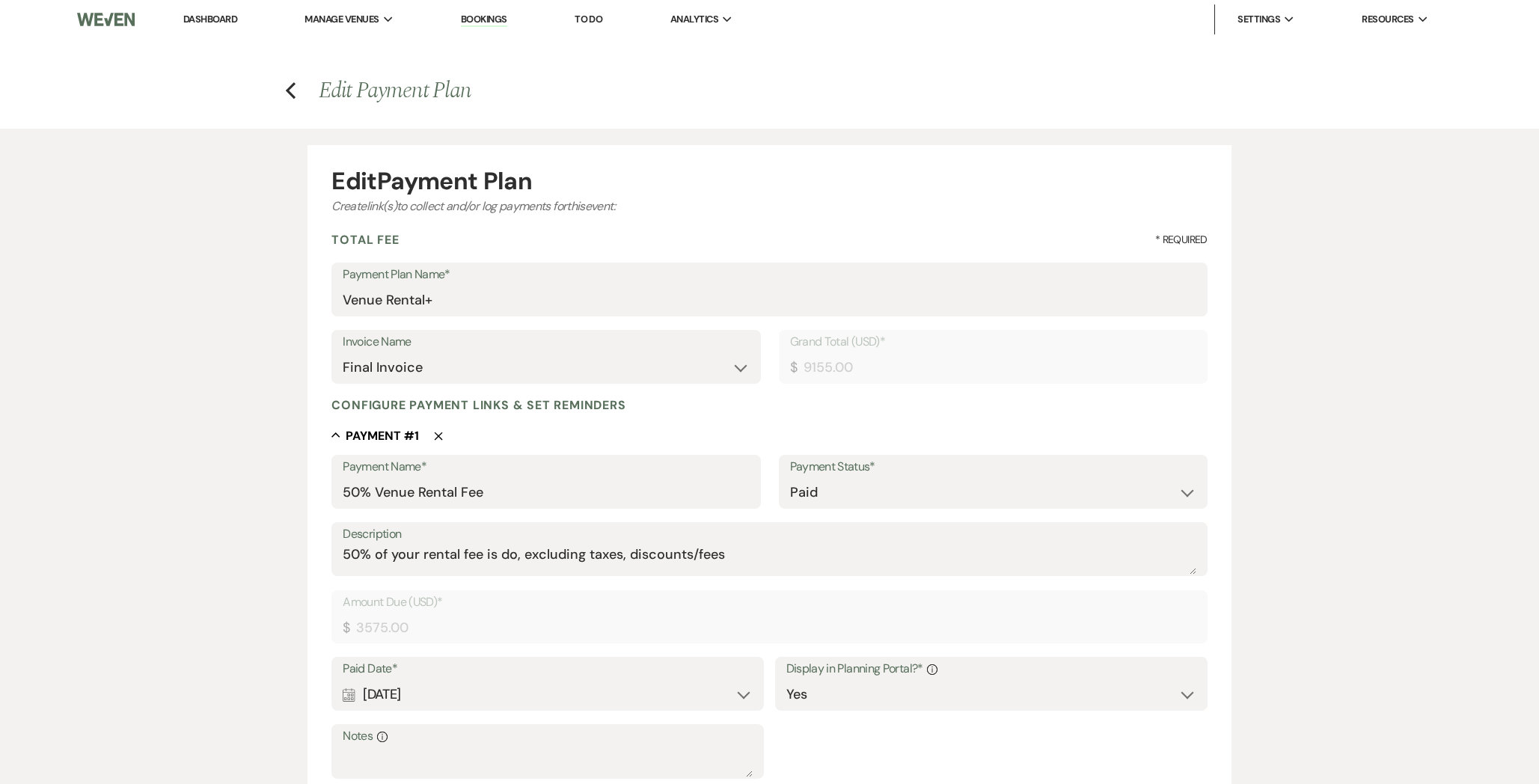
select select "1"
